Goal: Check status: Check status

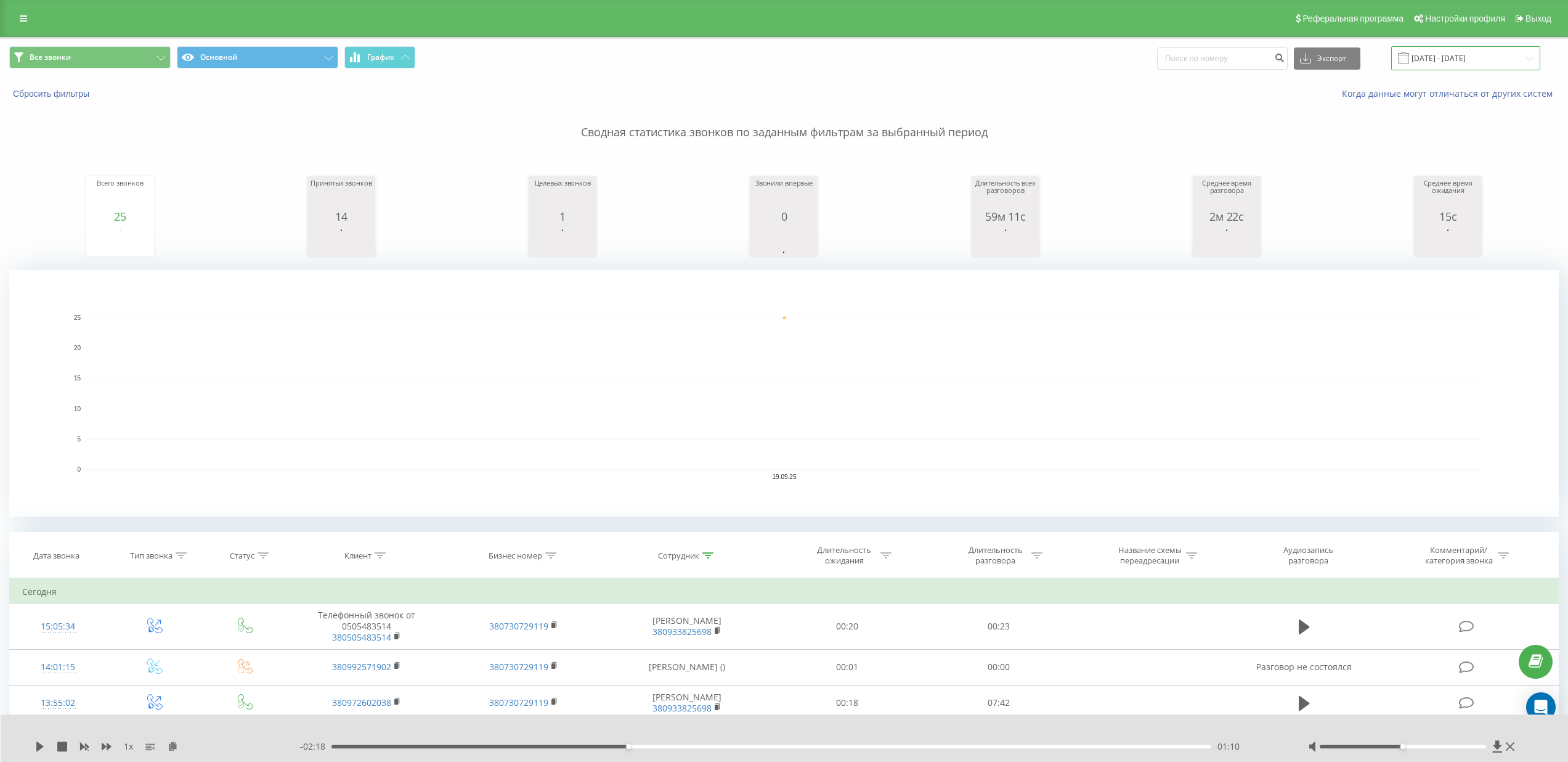
click at [1457, 60] on input "[DATE] - [DATE]" at bounding box center [1466, 58] width 149 height 24
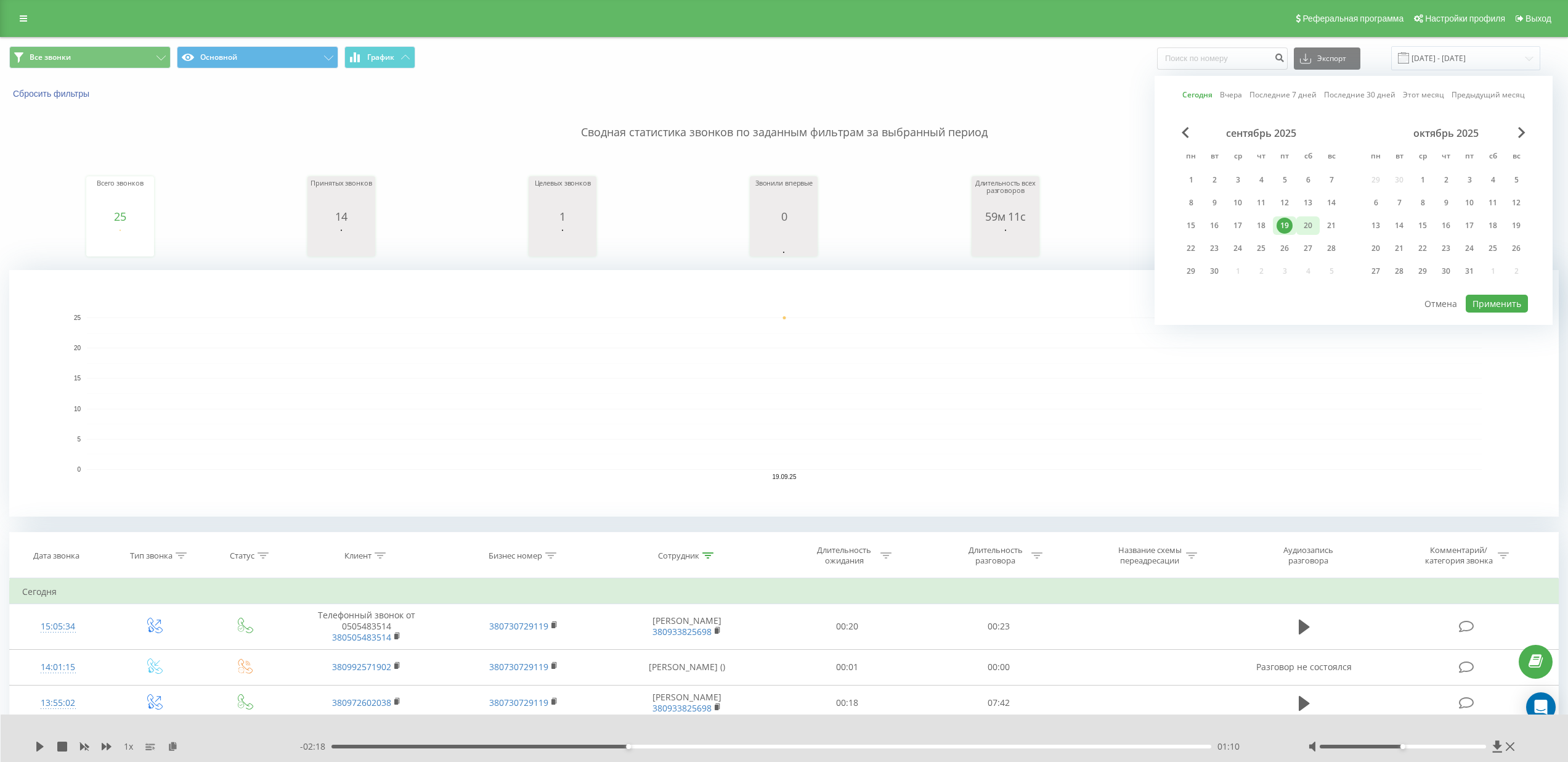
click at [1306, 226] on div "20" at bounding box center [1308, 226] width 16 height 16
click at [1510, 299] on button "Применить" at bounding box center [1497, 303] width 62 height 18
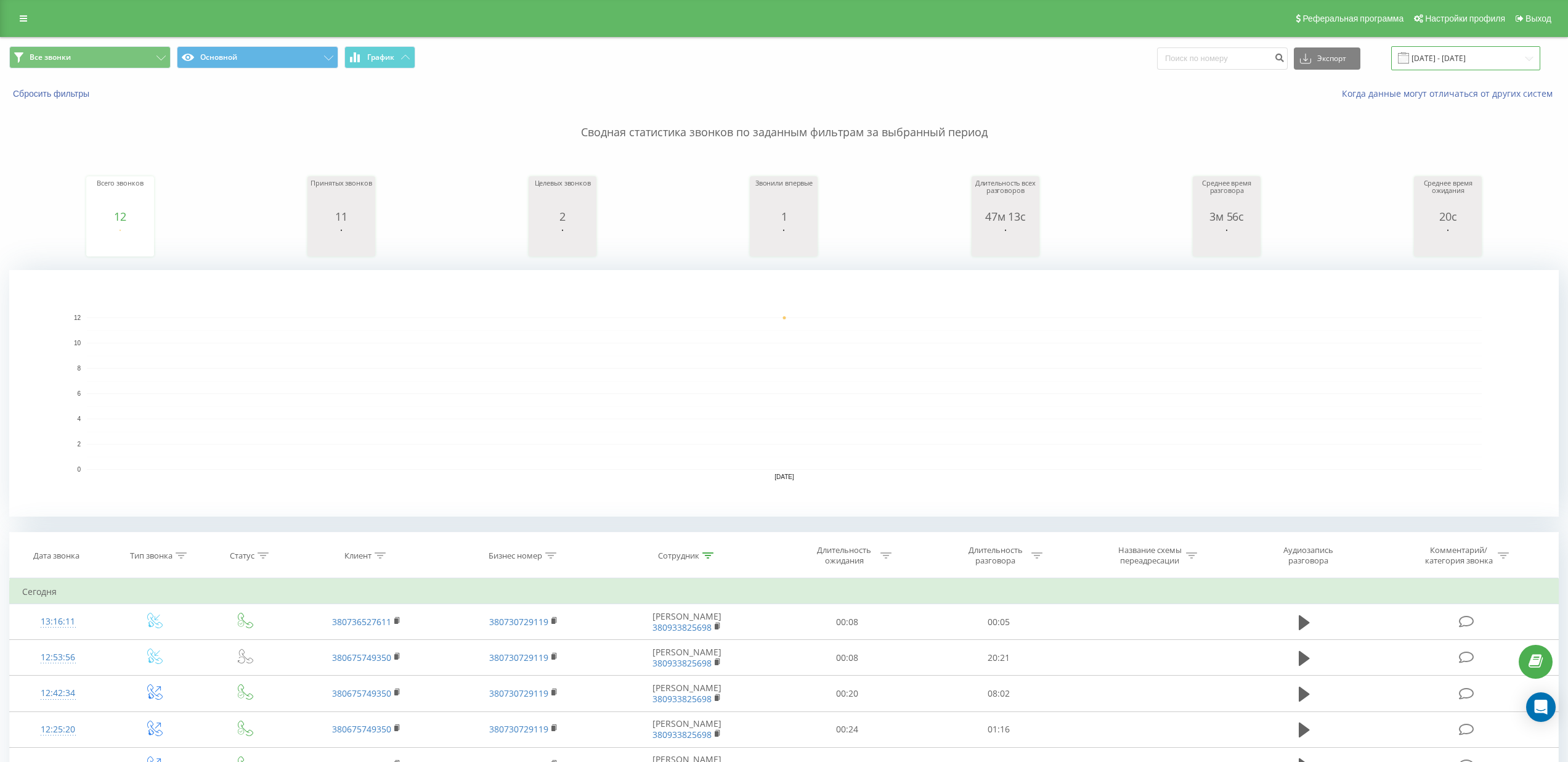
click at [1506, 54] on input "[DATE] - [DATE]" at bounding box center [1466, 58] width 149 height 24
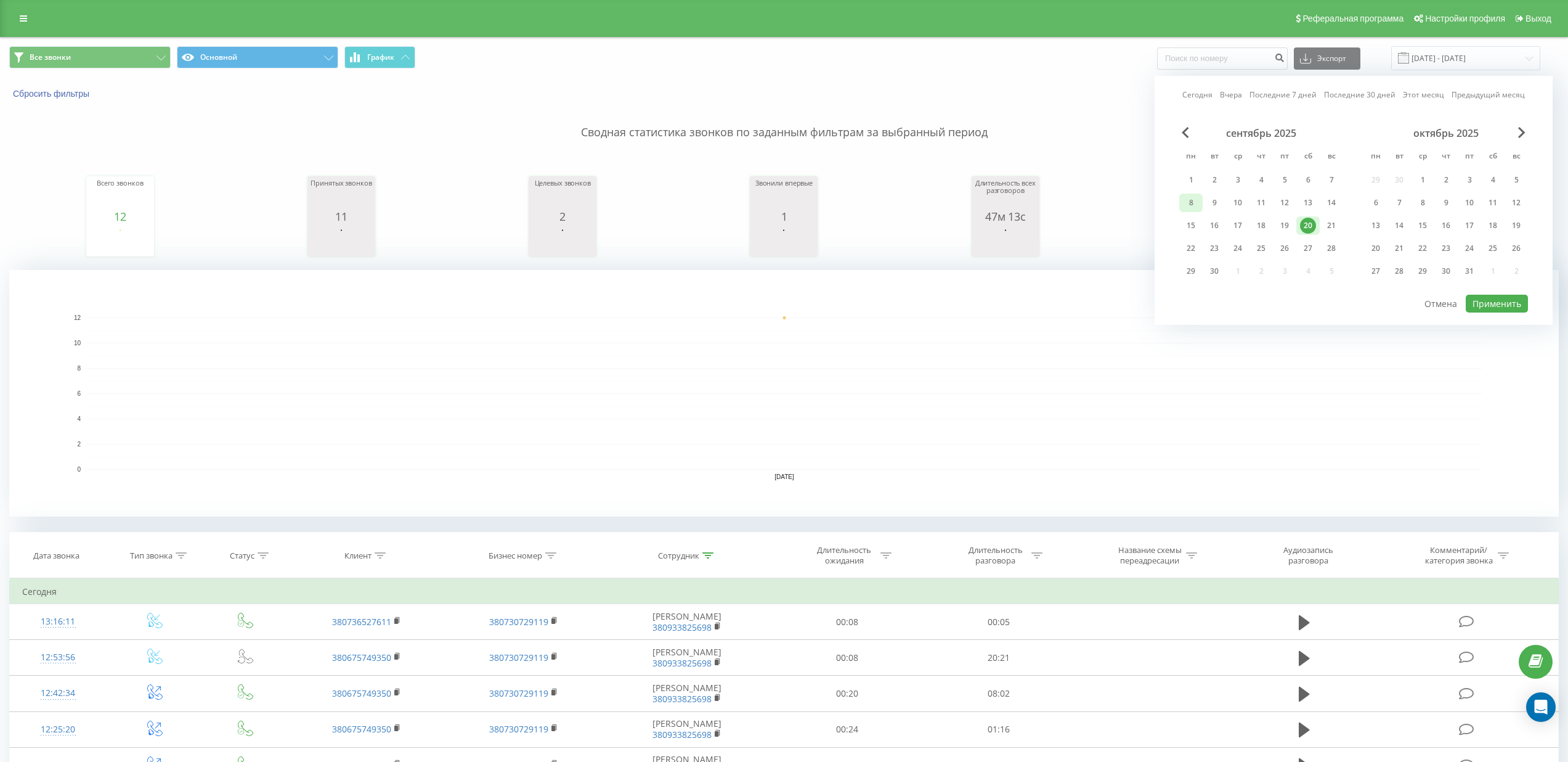
click at [1192, 199] on div "8" at bounding box center [1191, 203] width 16 height 16
click at [1310, 227] on div "20" at bounding box center [1308, 226] width 16 height 16
click at [1498, 303] on button "Применить" at bounding box center [1497, 303] width 62 height 18
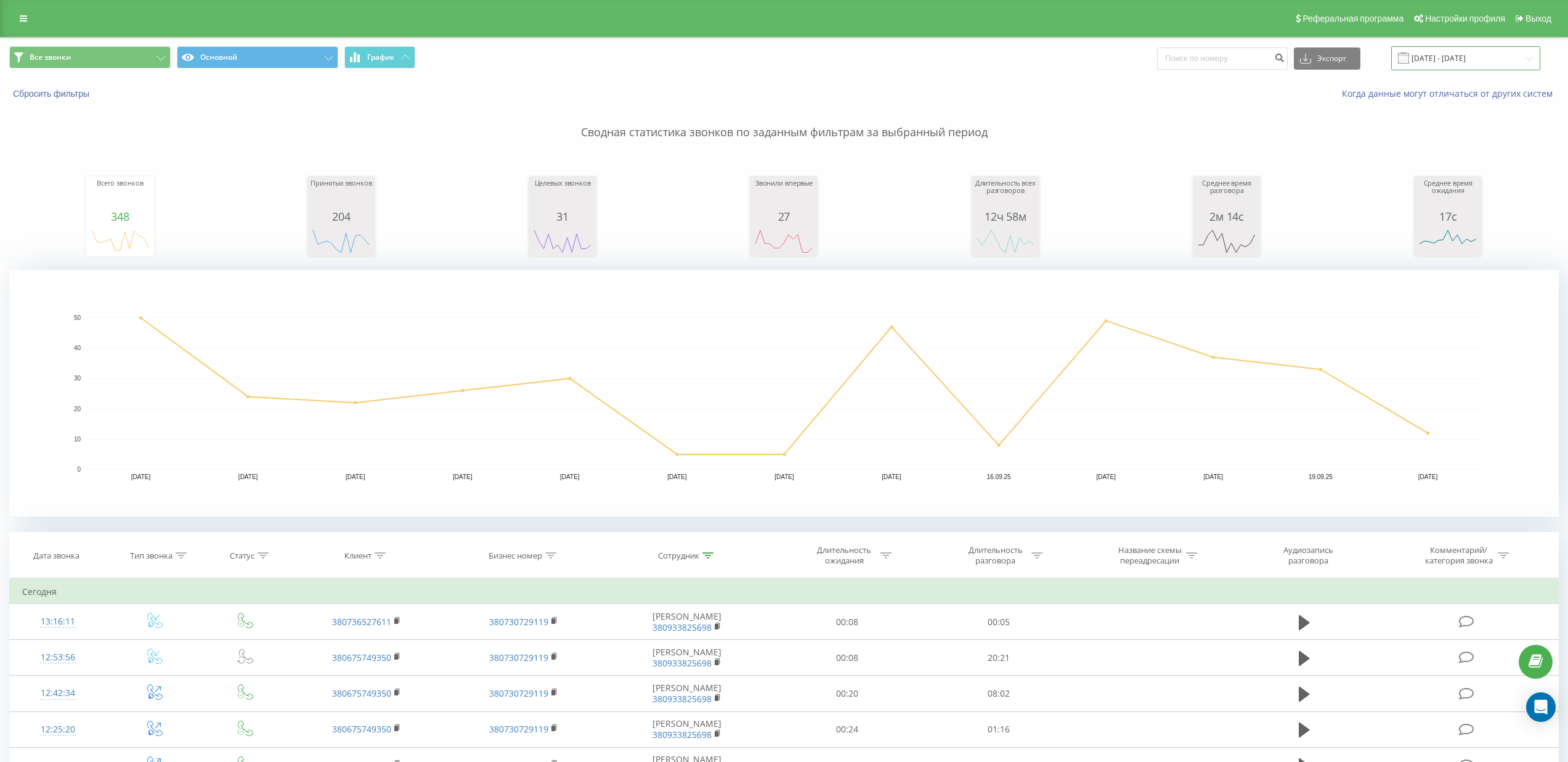
click at [1513, 54] on input "[DATE] - [DATE]" at bounding box center [1466, 58] width 149 height 24
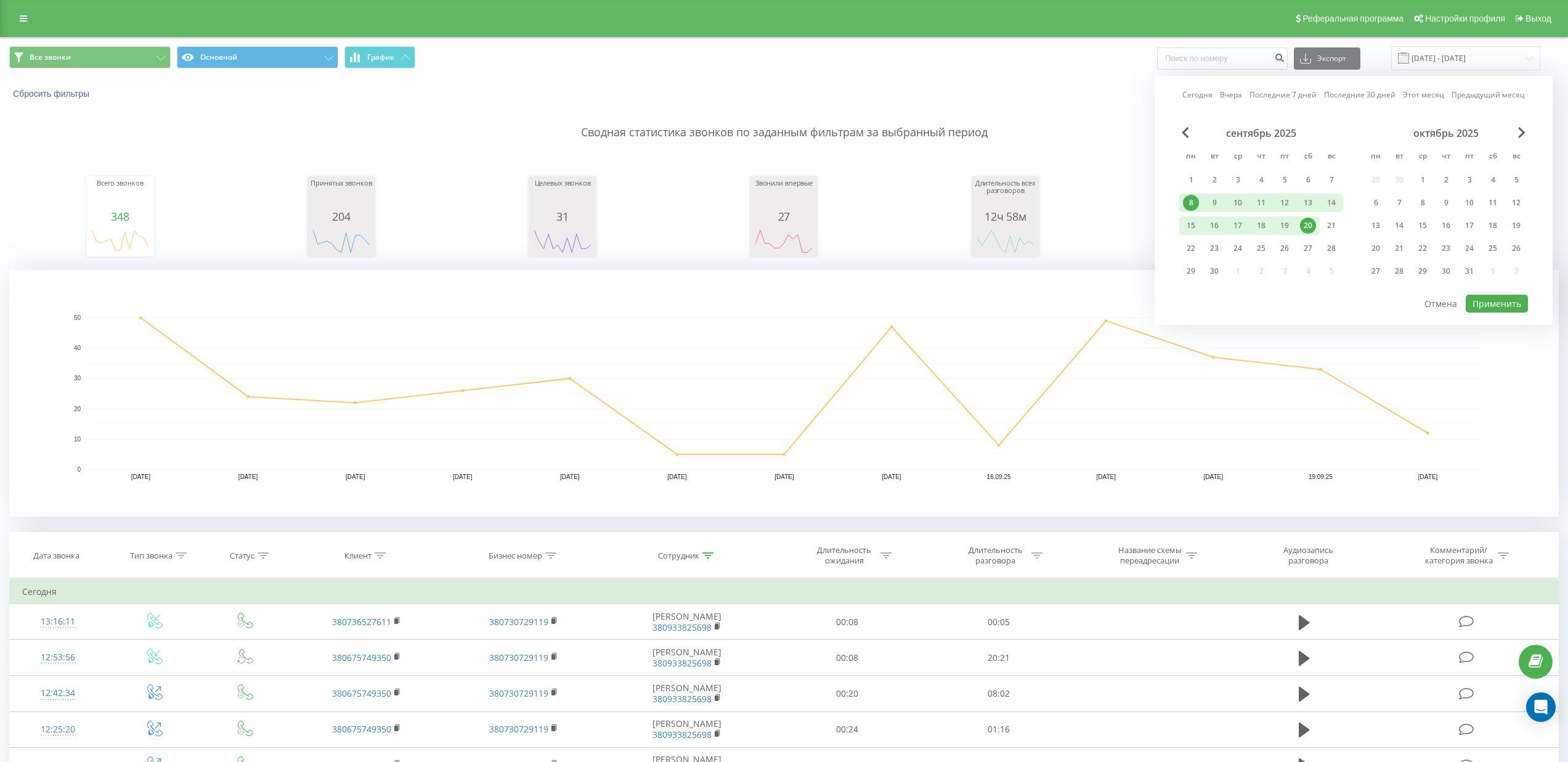
click at [1314, 224] on div "20" at bounding box center [1308, 226] width 16 height 16
click at [1517, 305] on button "Применить" at bounding box center [1497, 303] width 62 height 18
type input "[DATE] - [DATE]"
